Goal: Task Accomplishment & Management: Use online tool/utility

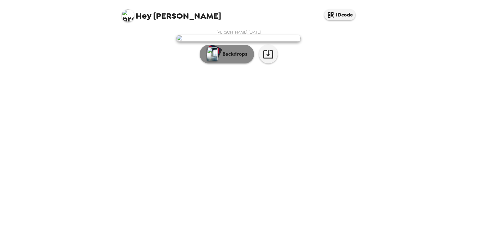
click at [227, 58] on p "Backdrops" at bounding box center [233, 53] width 28 height 7
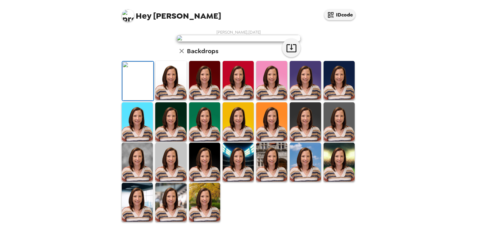
scroll to position [131, 0]
click at [139, 179] on img at bounding box center [137, 161] width 31 height 39
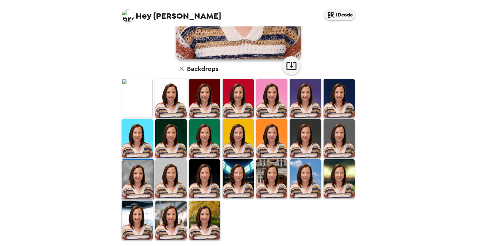
click at [205, 205] on img at bounding box center [204, 219] width 31 height 39
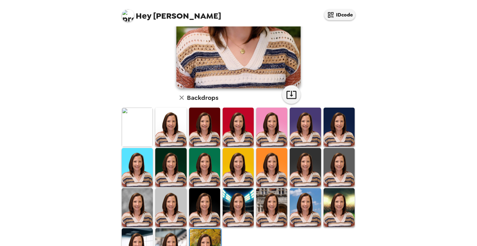
scroll to position [124, 0]
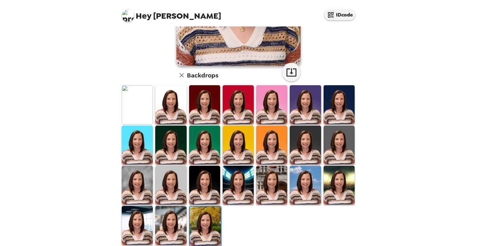
click at [171, 223] on img at bounding box center [170, 225] width 31 height 39
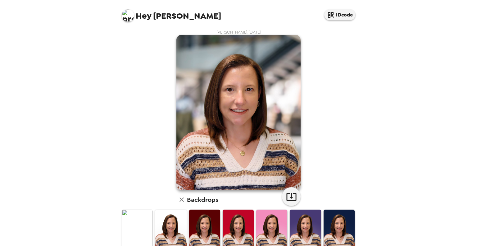
scroll to position [131, 0]
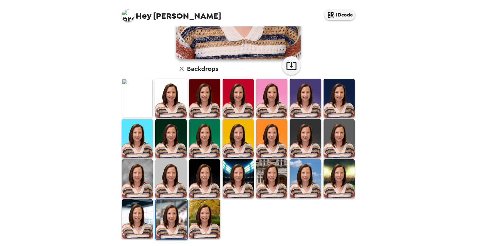
click at [272, 180] on img at bounding box center [271, 178] width 31 height 39
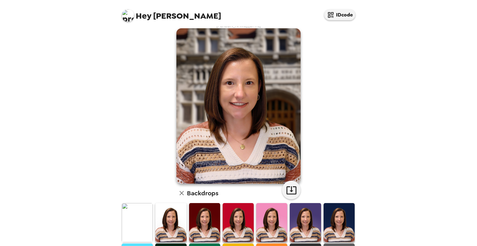
scroll to position [100, 0]
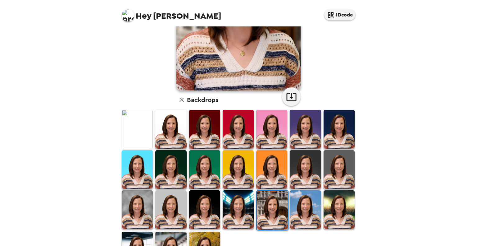
click at [309, 200] on img at bounding box center [305, 209] width 31 height 39
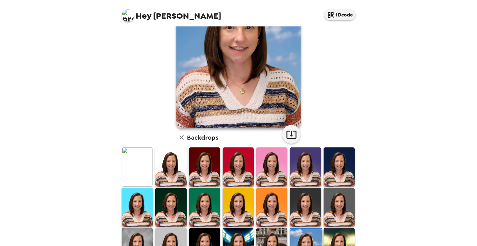
scroll to position [131, 0]
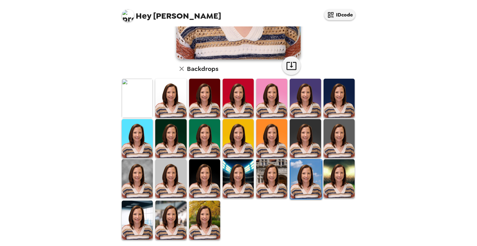
click at [141, 212] on img at bounding box center [137, 219] width 31 height 39
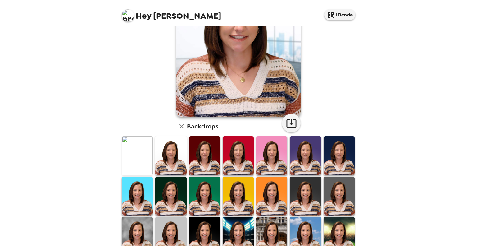
scroll to position [93, 0]
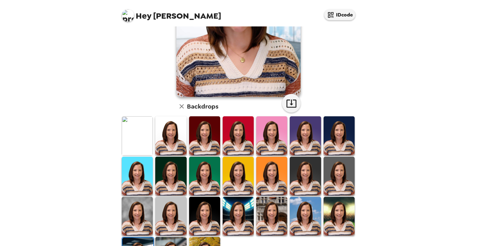
click at [120, 137] on div "Liz Belcastro , 09-23-2025 Backdrops" at bounding box center [238, 106] width 242 height 341
click at [138, 136] on img at bounding box center [137, 135] width 31 height 39
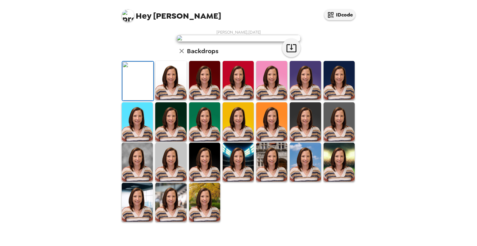
click at [296, 141] on img at bounding box center [305, 121] width 31 height 39
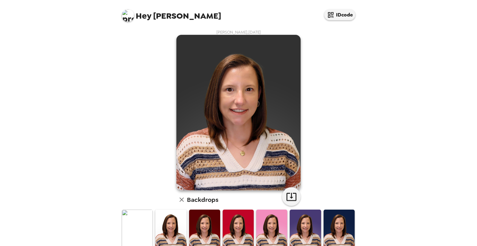
scroll to position [62, 0]
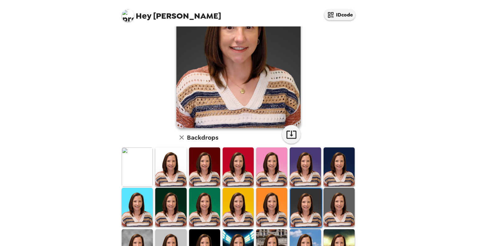
click at [336, 163] on img at bounding box center [338, 166] width 31 height 39
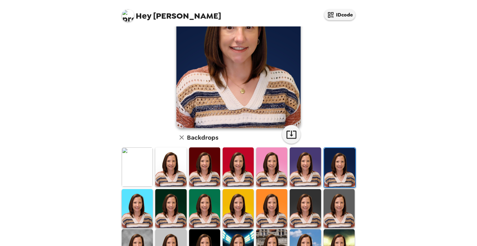
click at [324, 209] on img at bounding box center [338, 208] width 31 height 39
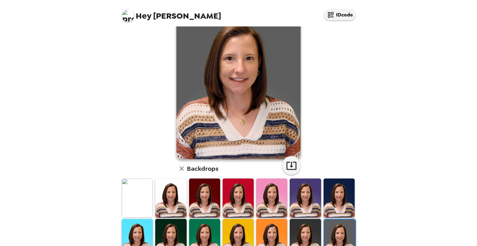
scroll to position [93, 0]
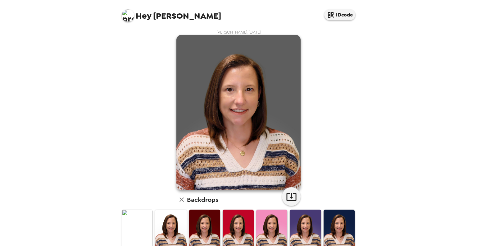
scroll to position [93, 0]
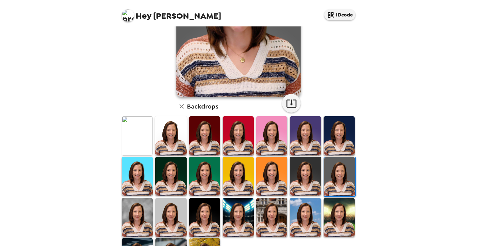
click at [199, 139] on img at bounding box center [204, 135] width 31 height 39
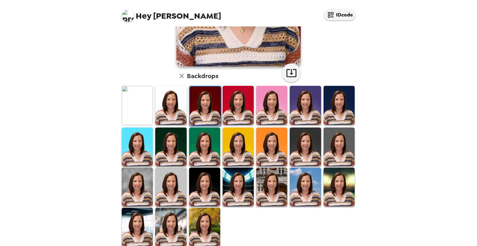
scroll to position [124, 0]
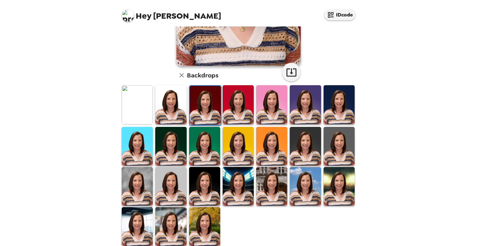
click at [146, 182] on img at bounding box center [137, 186] width 31 height 39
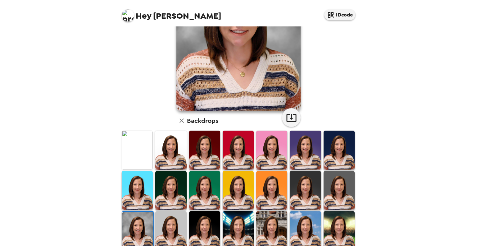
scroll to position [0, 0]
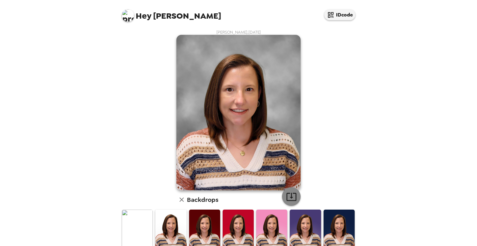
click at [286, 194] on icon "button" at bounding box center [291, 196] width 11 height 11
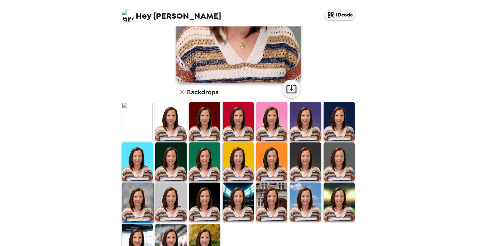
scroll to position [131, 0]
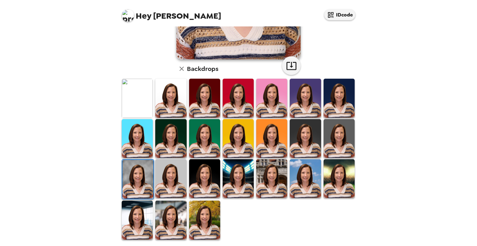
click at [178, 211] on img at bounding box center [170, 219] width 31 height 39
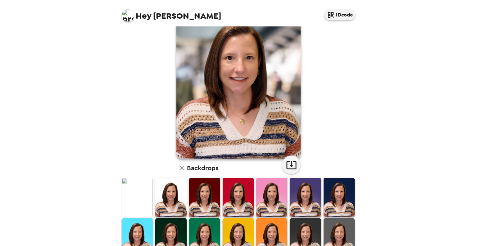
scroll to position [0, 0]
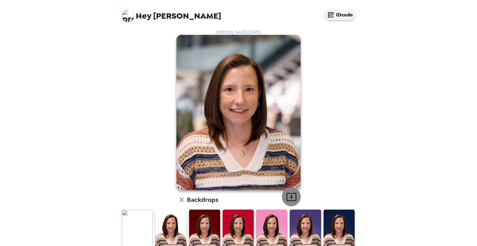
click at [287, 196] on icon "button" at bounding box center [291, 196] width 11 height 11
